Goal: Task Accomplishment & Management: Manage account settings

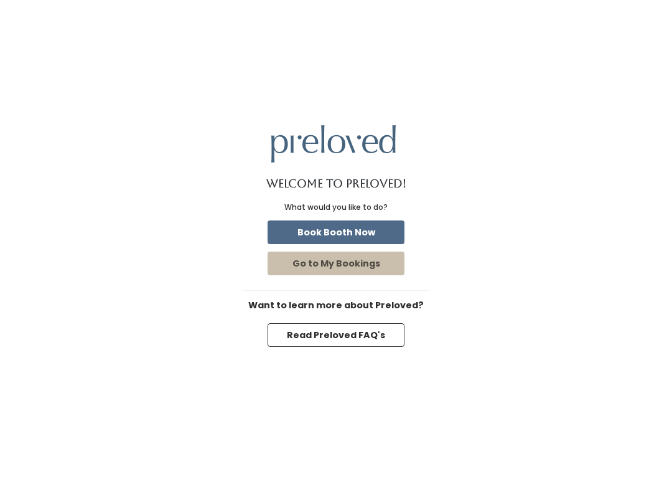
click at [368, 265] on button "Go to My Bookings" at bounding box center [336, 263] width 137 height 24
click at [370, 223] on button "Book Booth Now" at bounding box center [336, 232] width 137 height 24
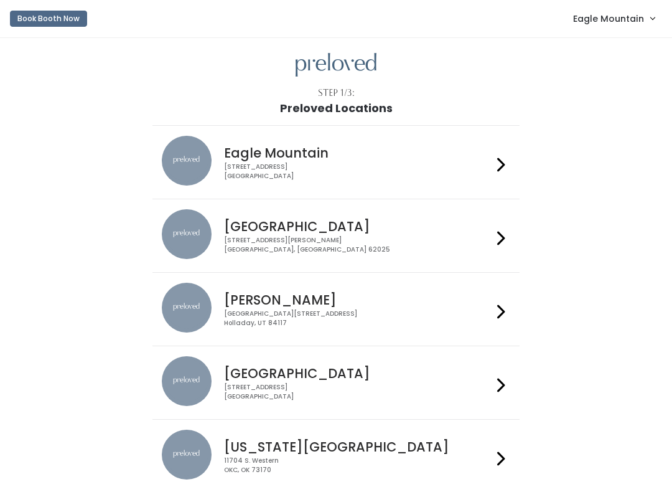
click at [624, 12] on span "Eagle Mountain" at bounding box center [608, 19] width 71 height 14
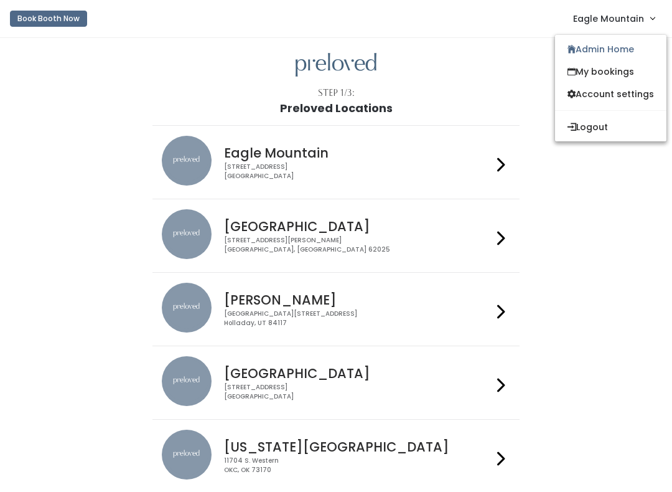
click at [607, 42] on link "Admin Home" at bounding box center [610, 49] width 111 height 22
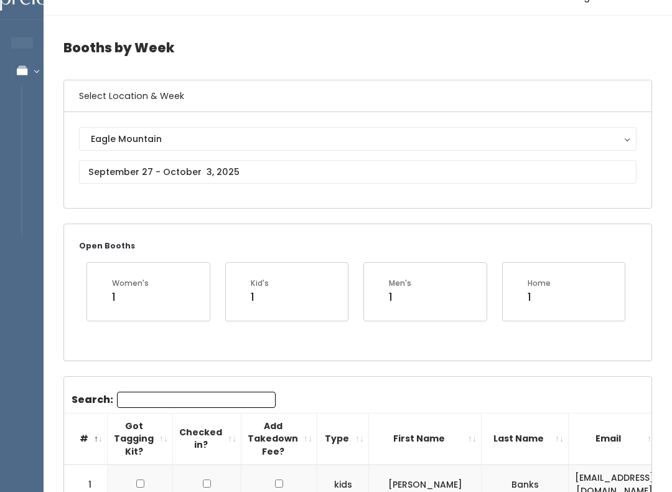
scroll to position [26, 0]
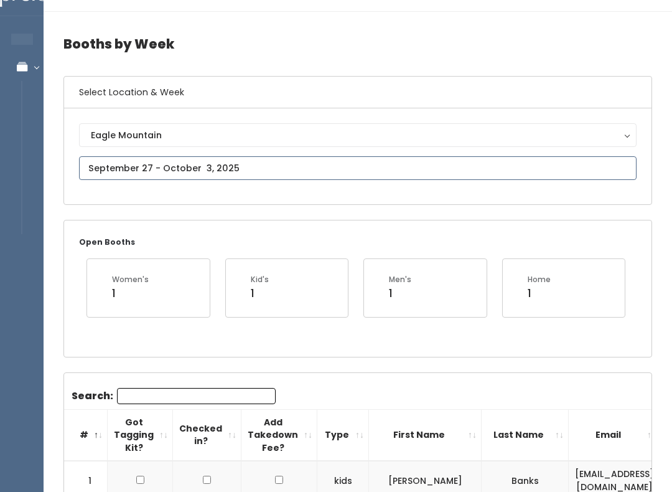
click at [326, 162] on input "text" at bounding box center [358, 168] width 558 height 24
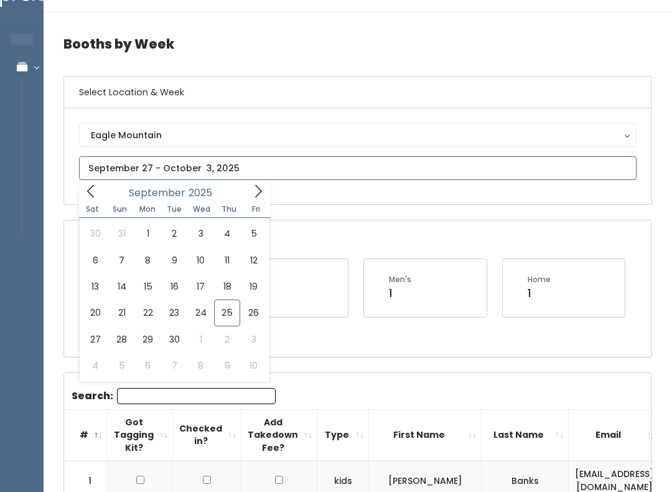
type input "September 20 to September 26"
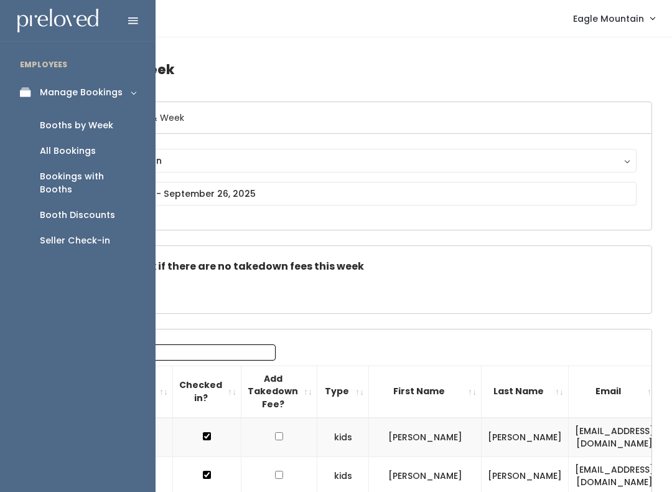
click at [76, 208] on div "Booth Discounts" at bounding box center [77, 214] width 75 height 13
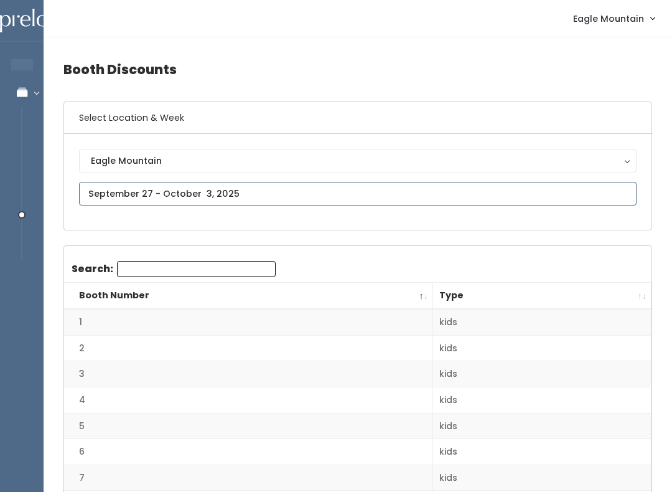
click at [283, 190] on input "text" at bounding box center [358, 194] width 558 height 24
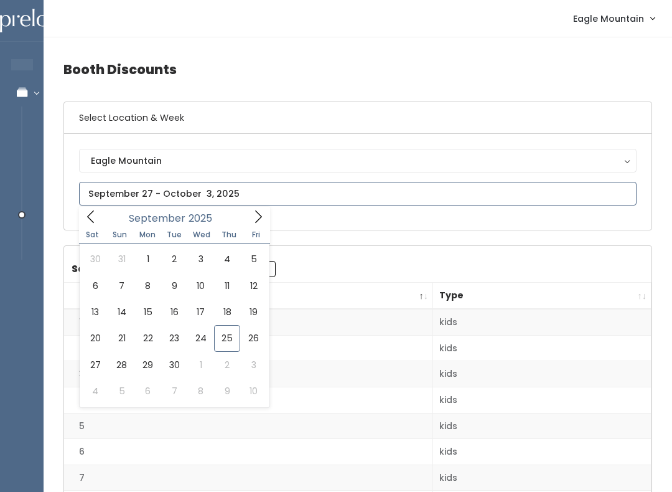
type input "[DATE] to [DATE]"
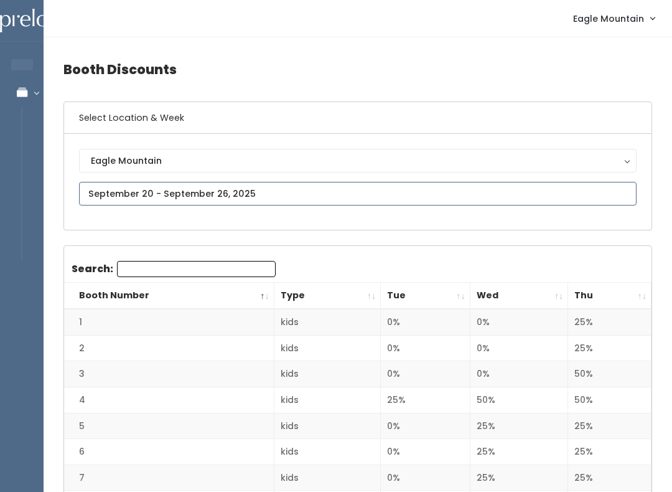
click at [294, 188] on input "text" at bounding box center [358, 194] width 558 height 24
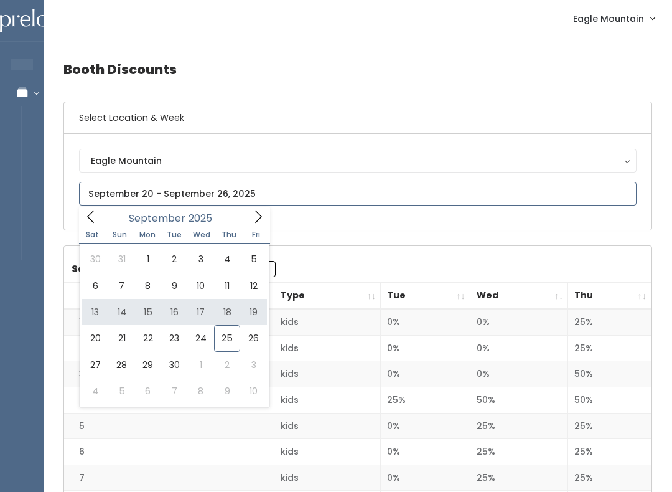
type input "September 13 to September 19"
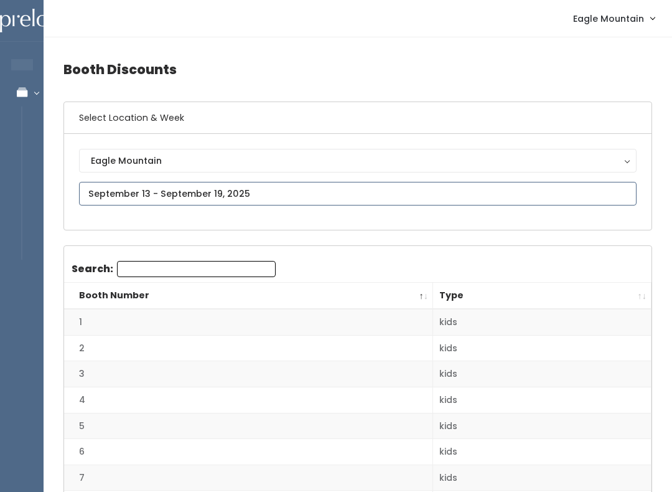
click at [433, 189] on input "text" at bounding box center [358, 194] width 558 height 24
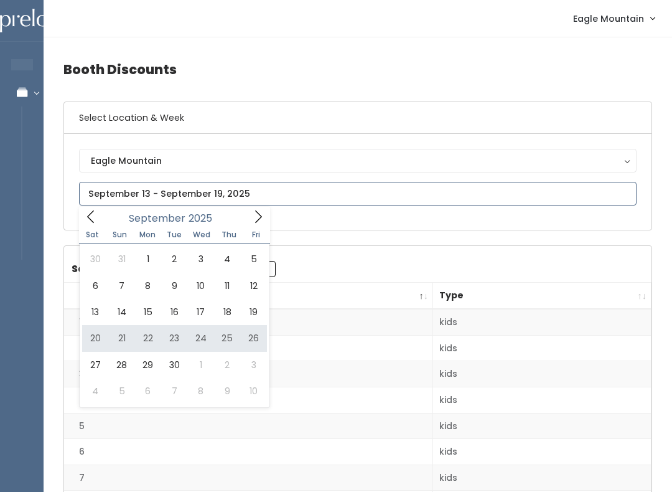
type input "[DATE] to [DATE]"
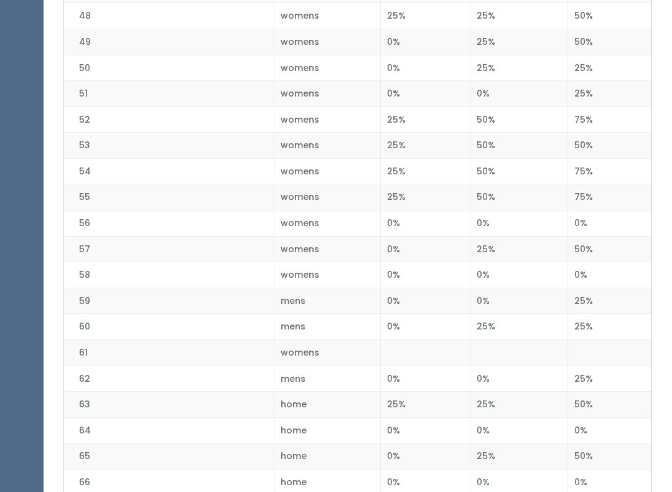
scroll to position [1519, 0]
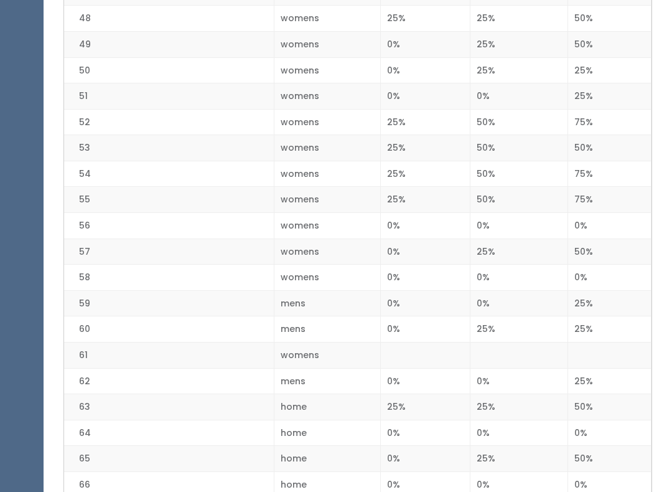
click at [273, 317] on td "60" at bounding box center [169, 330] width 210 height 26
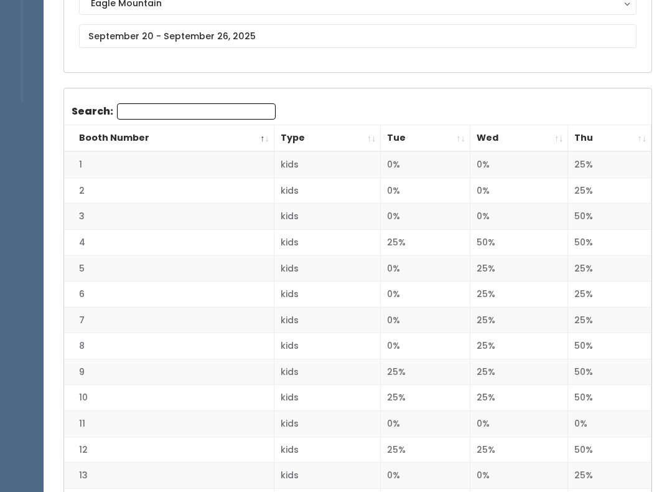
scroll to position [0, 0]
